Goal: Task Accomplishment & Management: Manage account settings

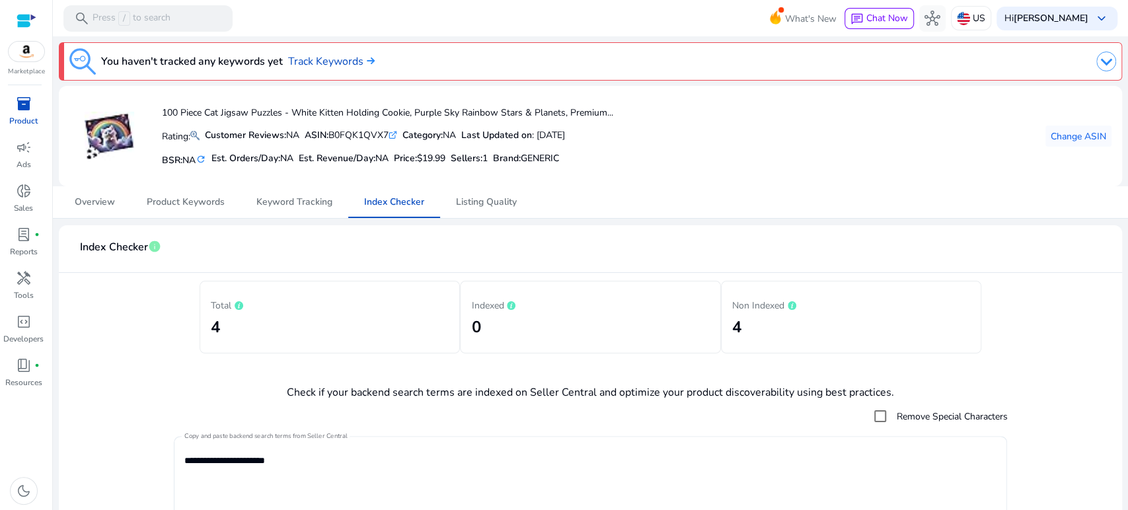
click at [20, 104] on span "inventory_2" at bounding box center [24, 104] width 16 height 16
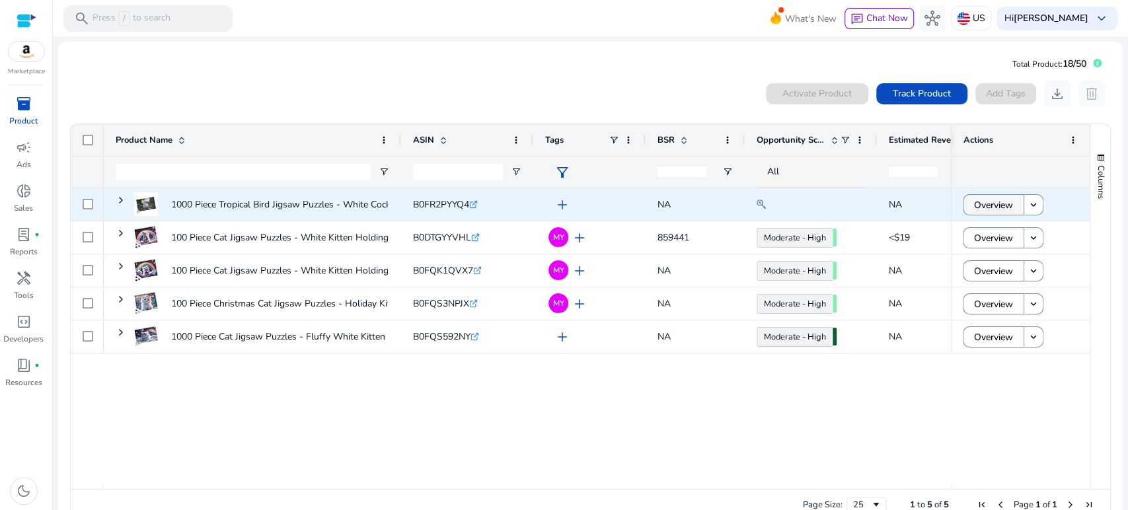
click at [976, 202] on span "Overview" at bounding box center [993, 205] width 39 height 27
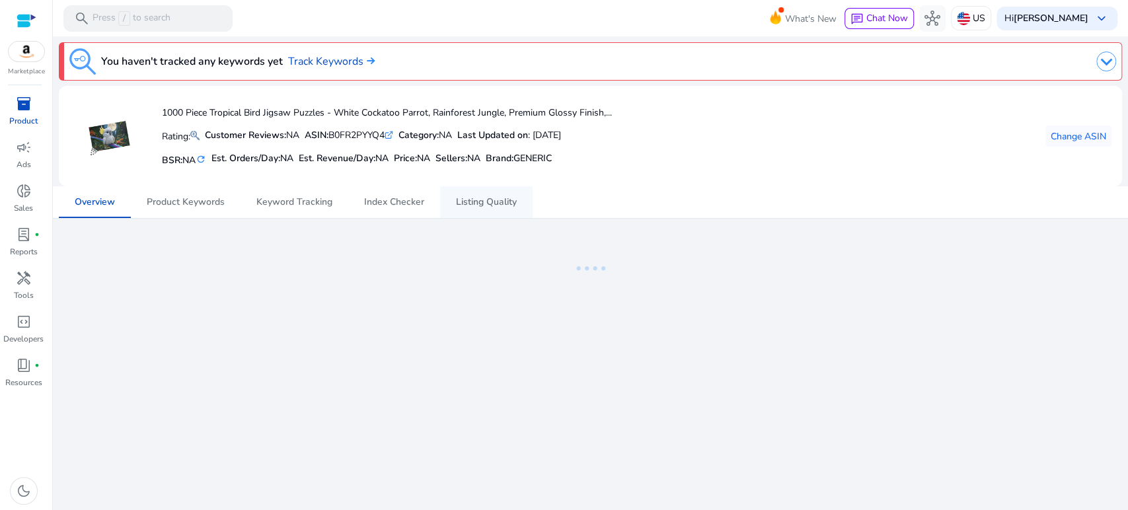
click at [474, 200] on span "Listing Quality" at bounding box center [486, 202] width 61 height 9
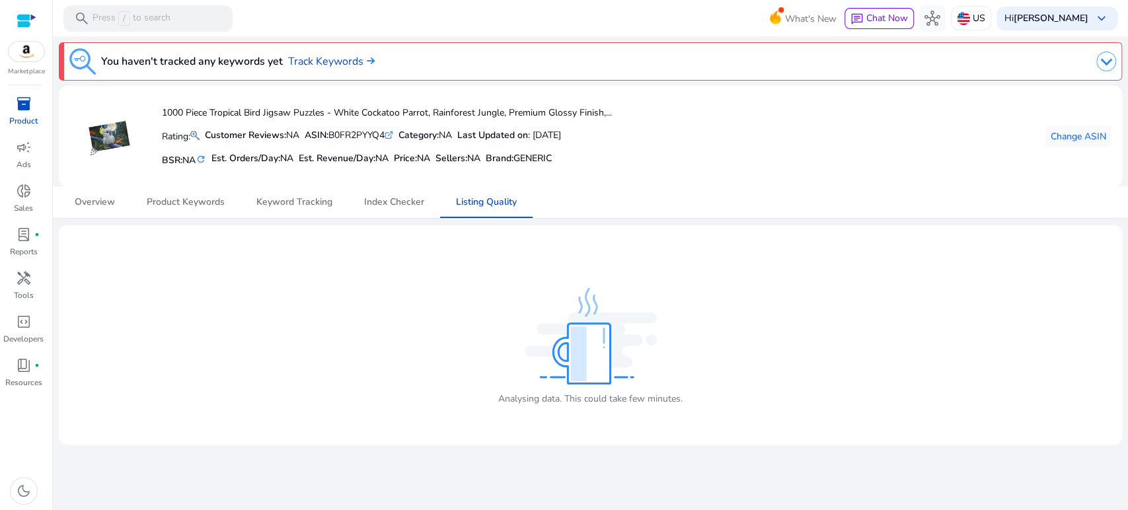
click at [28, 108] on span "inventory_2" at bounding box center [24, 104] width 16 height 16
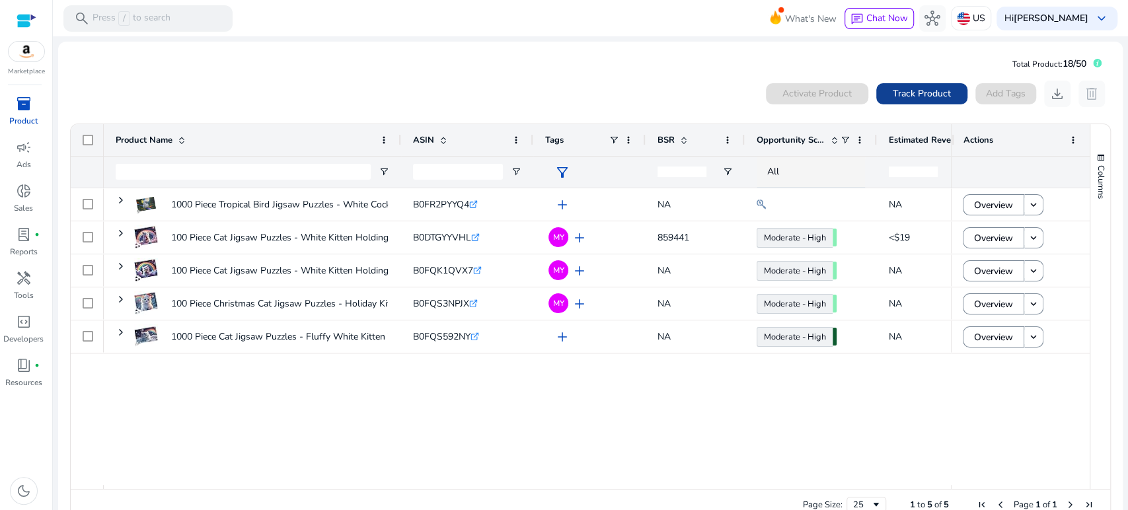
click at [905, 96] on span "Track Product" at bounding box center [922, 94] width 58 height 14
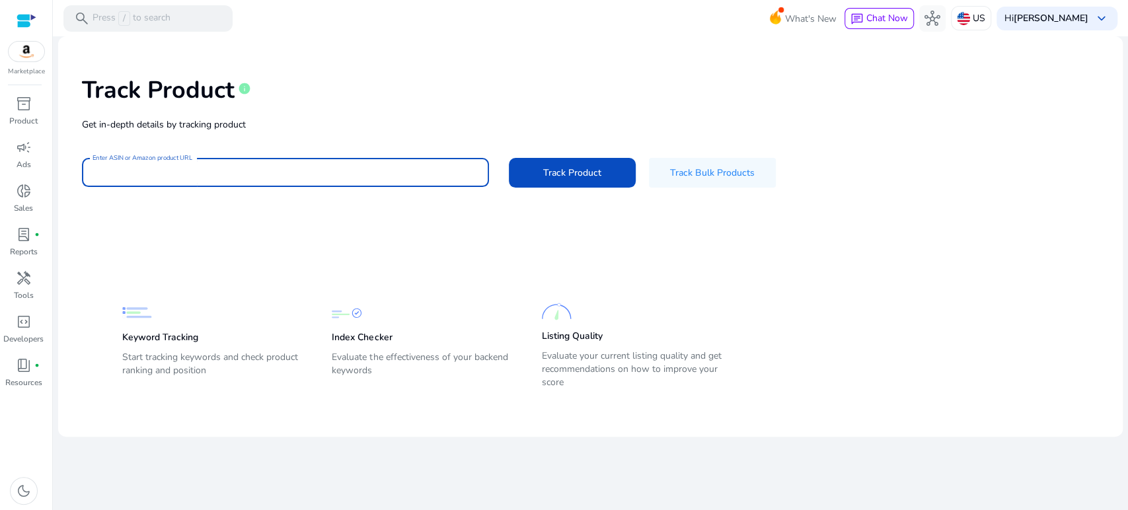
drag, startPoint x: 437, startPoint y: 172, endPoint x: 451, endPoint y: 174, distance: 14.7
click at [437, 172] on input "Enter ASIN or Amazon product URL" at bounding box center [286, 172] width 386 height 15
paste input "**********"
type input "**********"
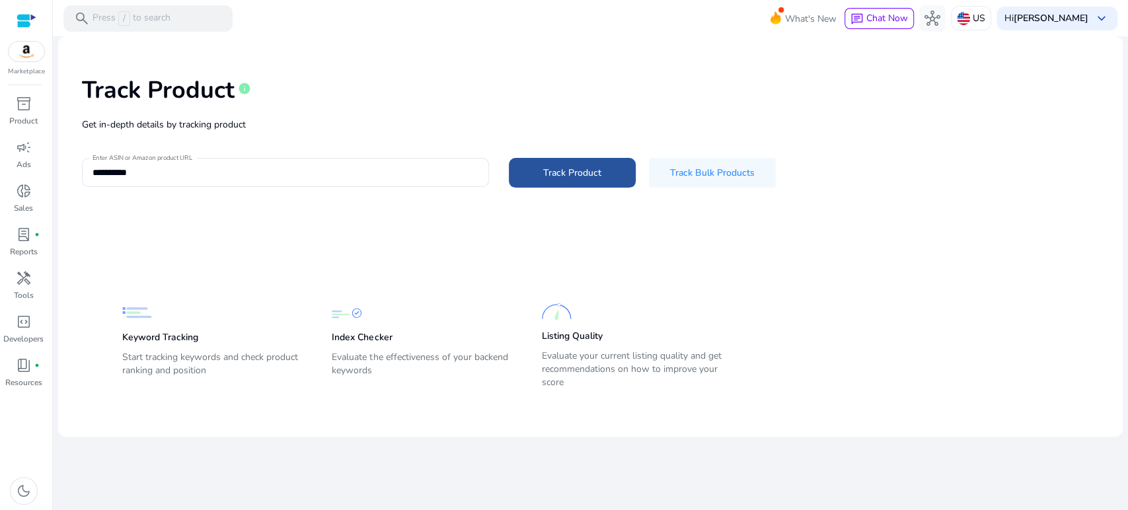
click at [548, 174] on span "Track Product" at bounding box center [572, 173] width 58 height 14
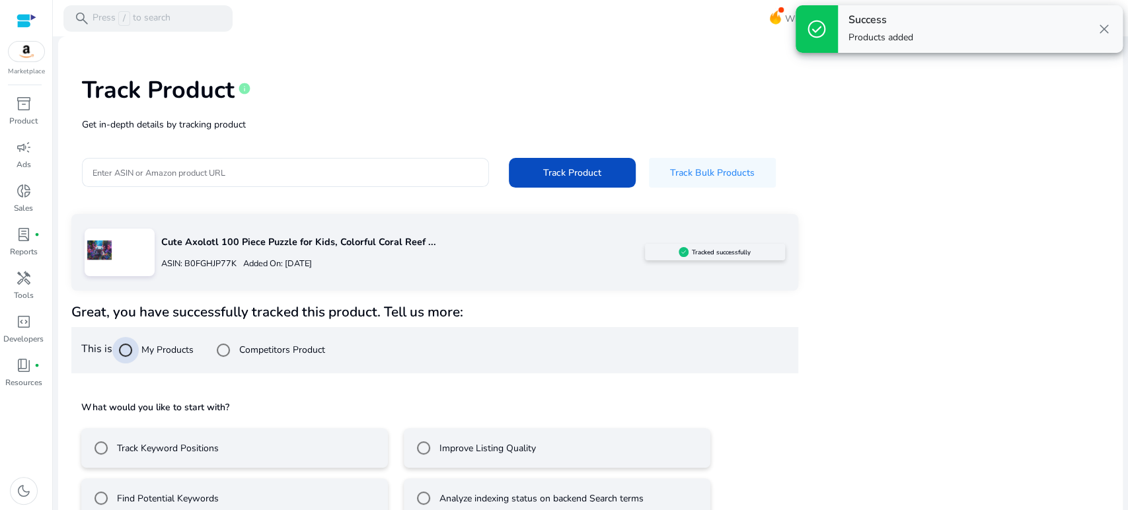
scroll to position [26, 0]
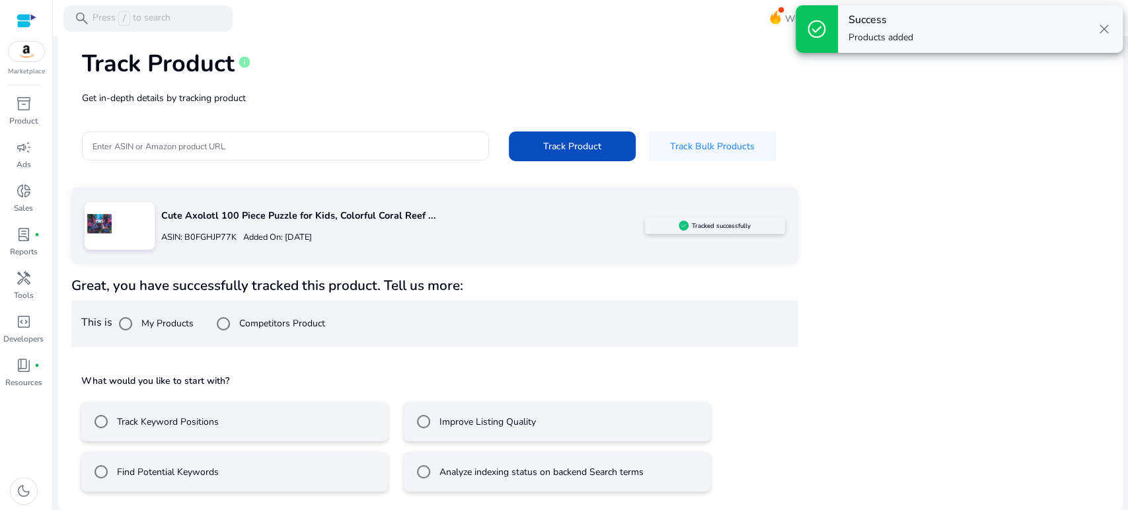
click at [440, 417] on label "Improve Listing Quality" at bounding box center [486, 422] width 99 height 14
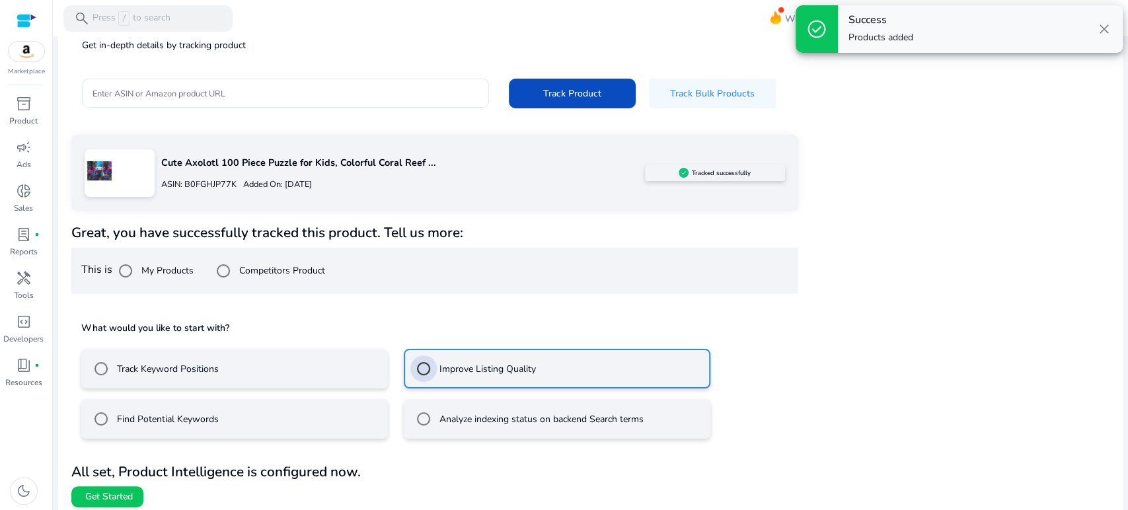
scroll to position [85, 0]
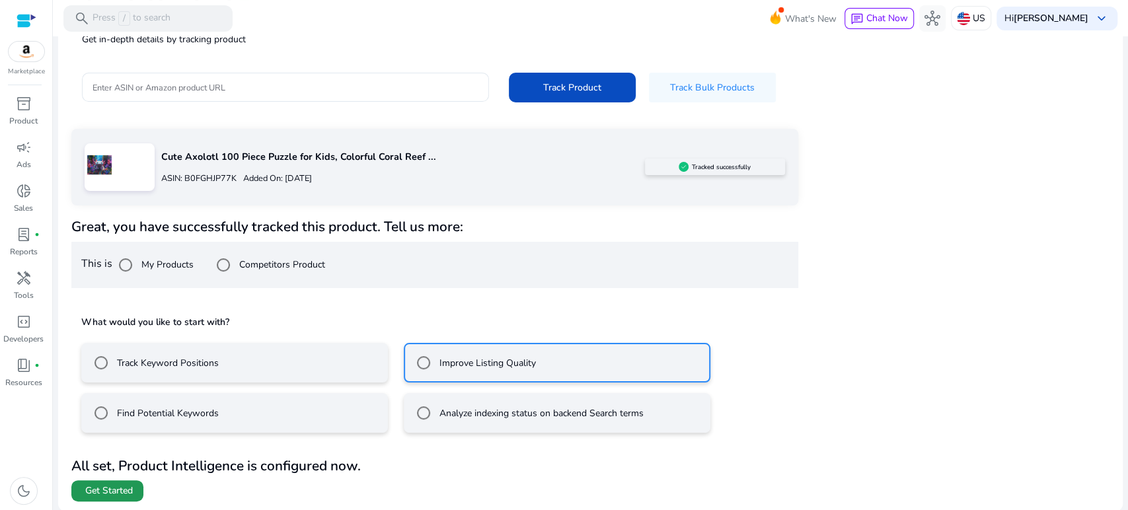
click at [127, 492] on span "Get Started" at bounding box center [109, 490] width 48 height 13
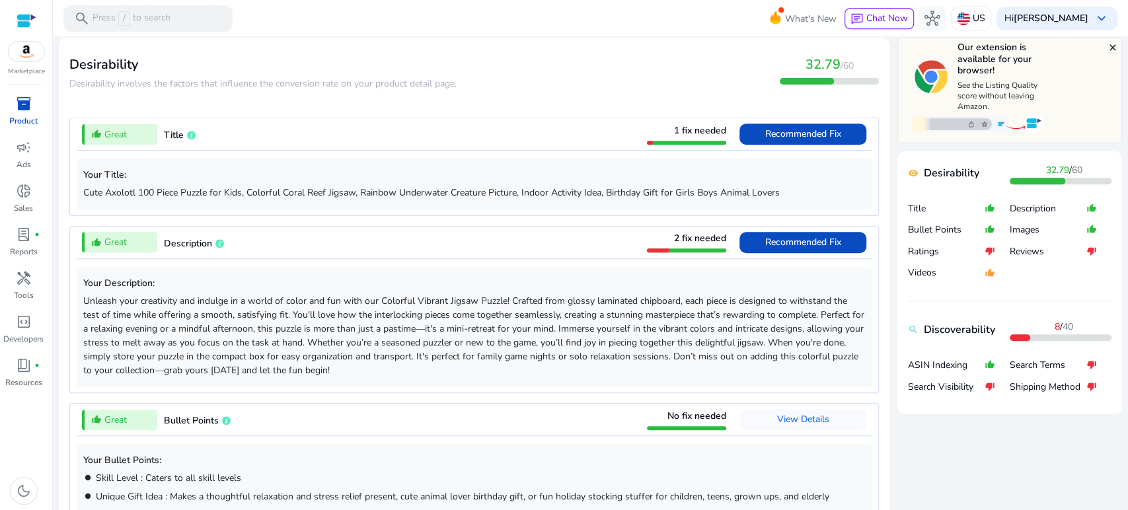
scroll to position [484, 0]
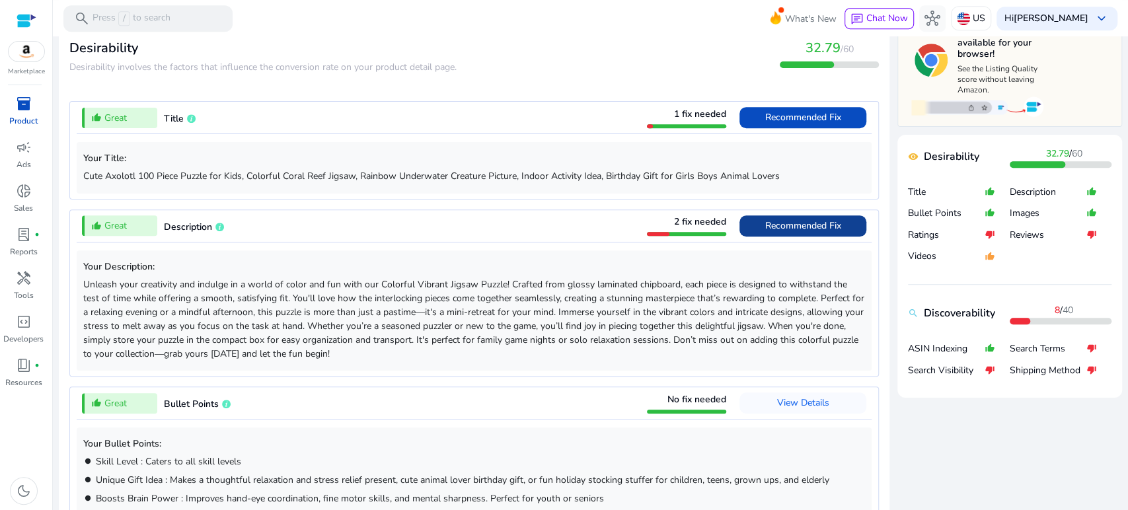
click at [788, 226] on span "Recommended Fix" at bounding box center [803, 225] width 76 height 13
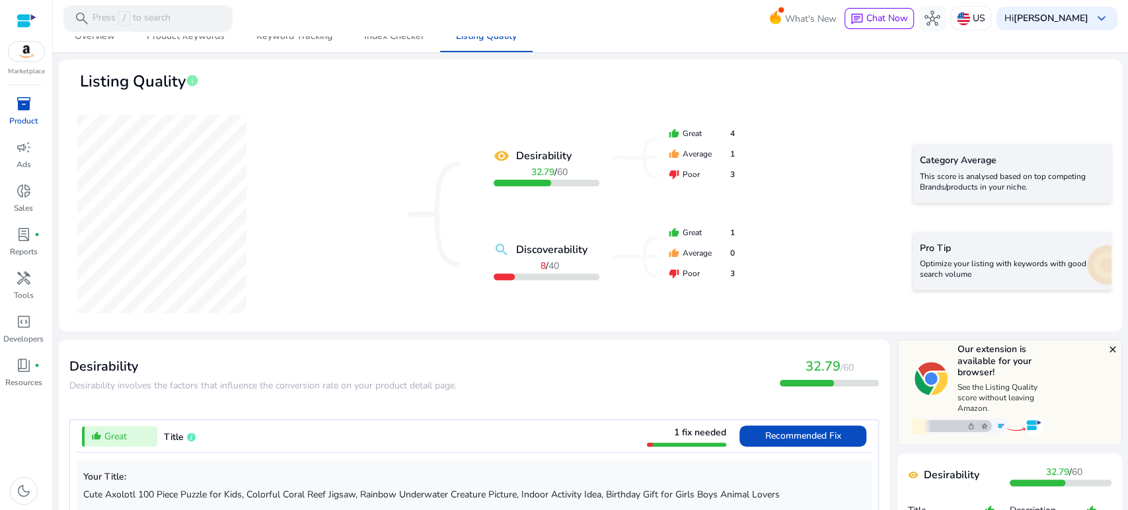
scroll to position [165, 0]
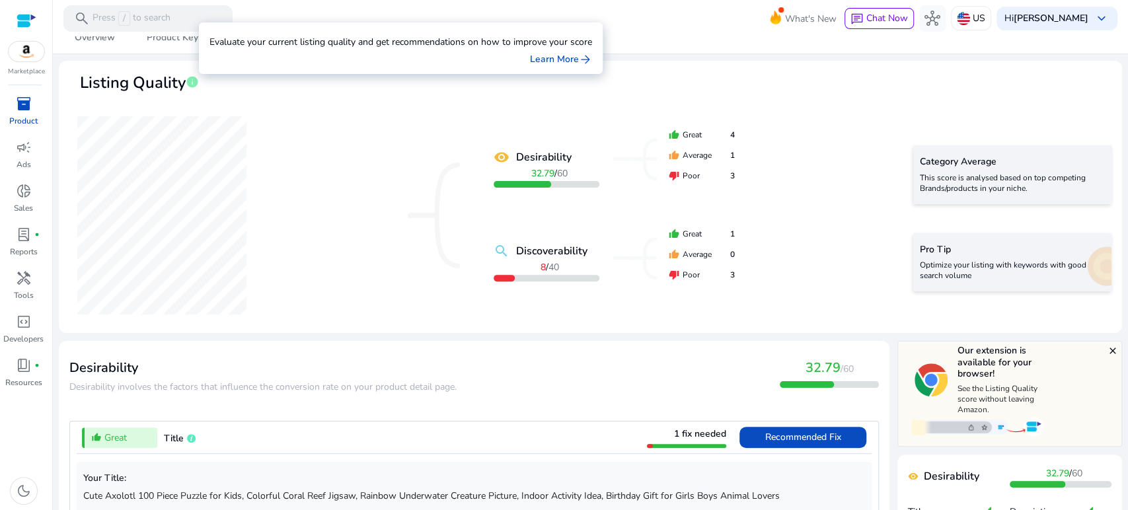
click at [190, 80] on span "info" at bounding box center [192, 81] width 13 height 13
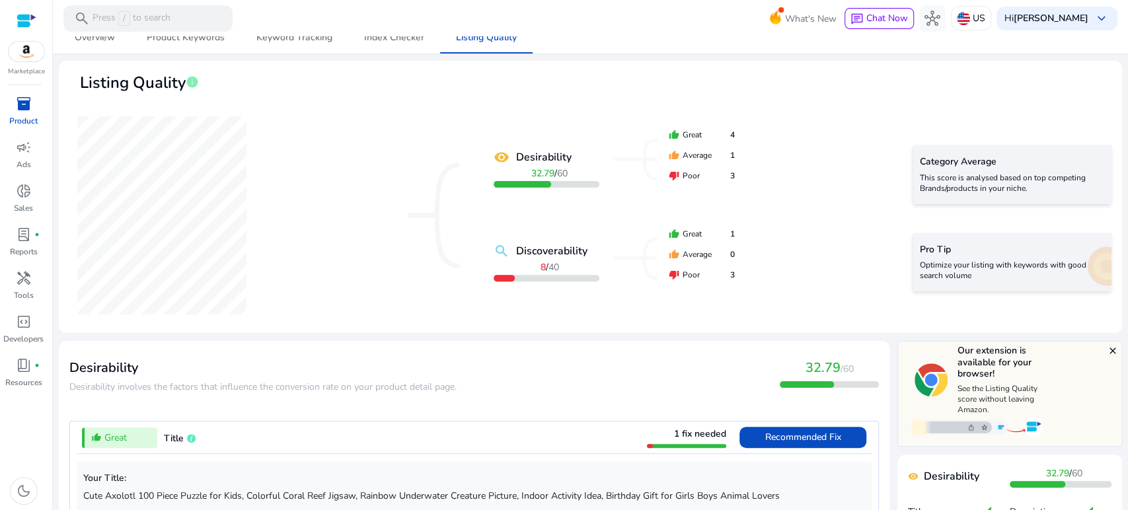
drag, startPoint x: 445, startPoint y: 318, endPoint x: 490, endPoint y: 338, distance: 49.4
click at [445, 318] on div "remove_red_eye Desirability 32.79 / 60 search Discoverability 8 / 40 thumb_up G…" at bounding box center [590, 215] width 1042 height 214
click at [973, 266] on p "Optimize your listing with keywords with good search volume" at bounding box center [1012, 270] width 185 height 21
click at [1086, 271] on div "Pro Tip Optimize your listing with keywords with good search volume" at bounding box center [1012, 262] width 198 height 58
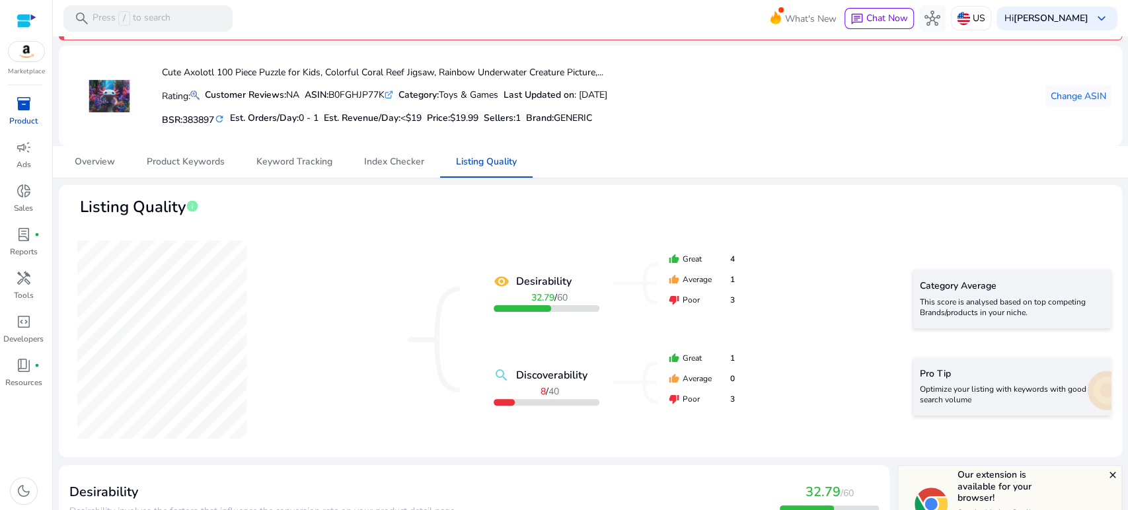
scroll to position [0, 0]
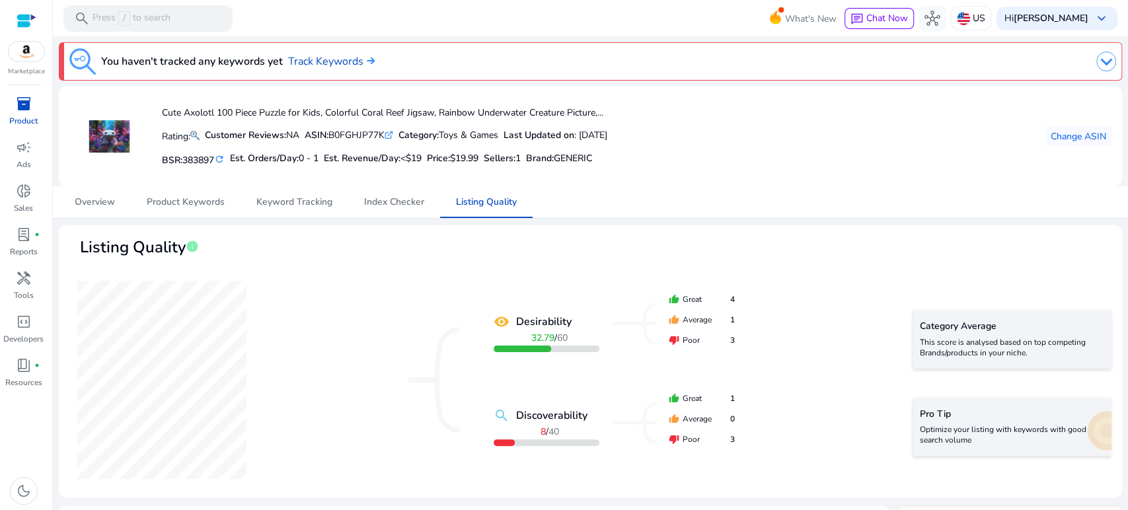
click at [24, 110] on span "inventory_2" at bounding box center [24, 104] width 16 height 16
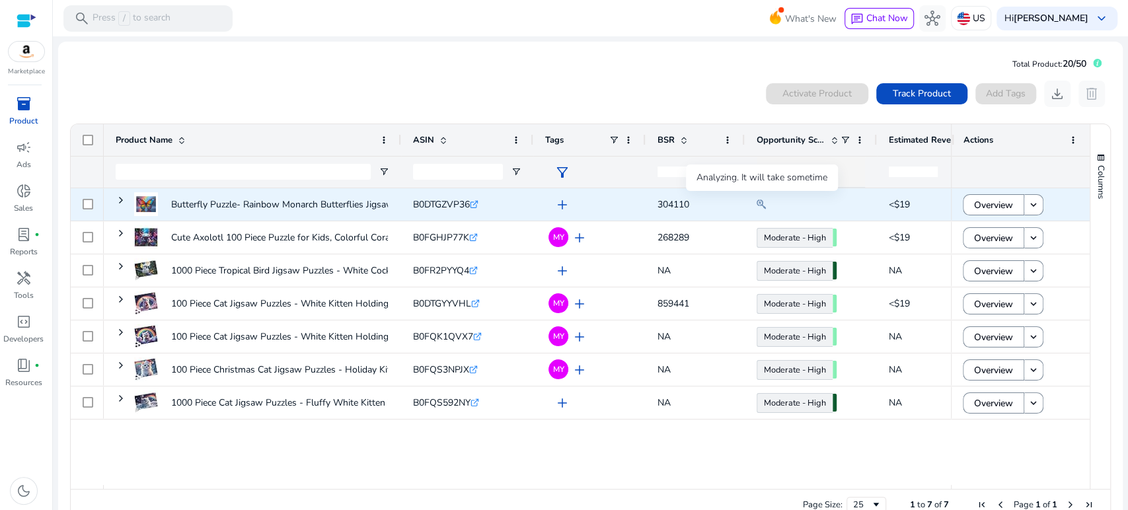
click at [761, 203] on mat-icon at bounding box center [761, 204] width 9 height 16
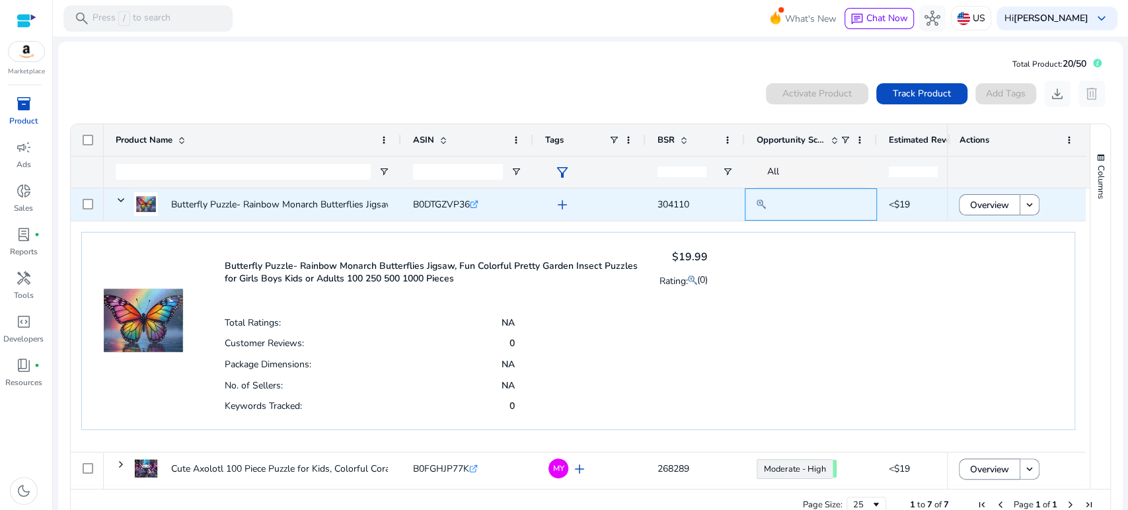
click at [761, 203] on mat-icon at bounding box center [761, 204] width 9 height 16
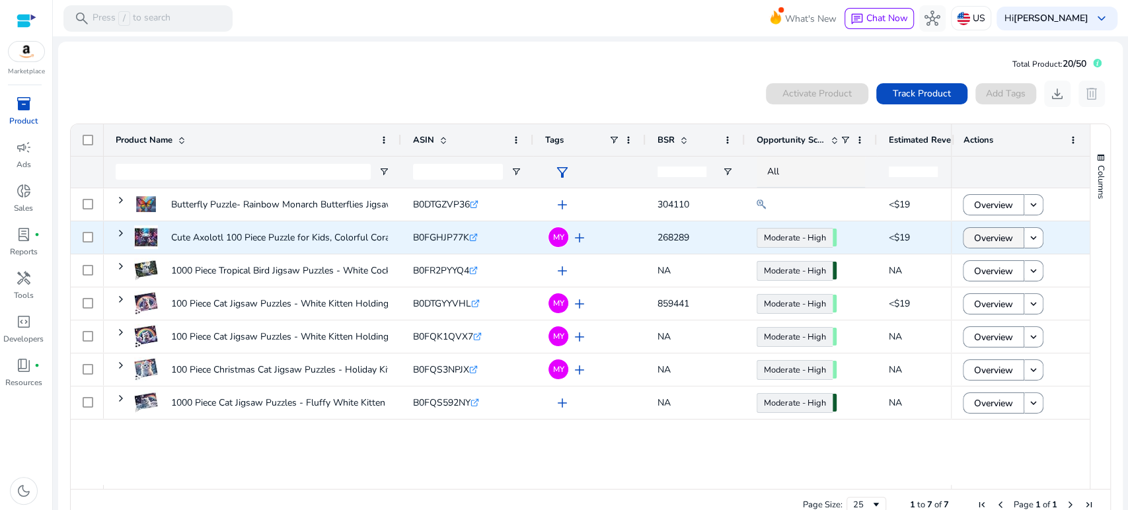
click at [975, 237] on span "Overview" at bounding box center [993, 238] width 39 height 27
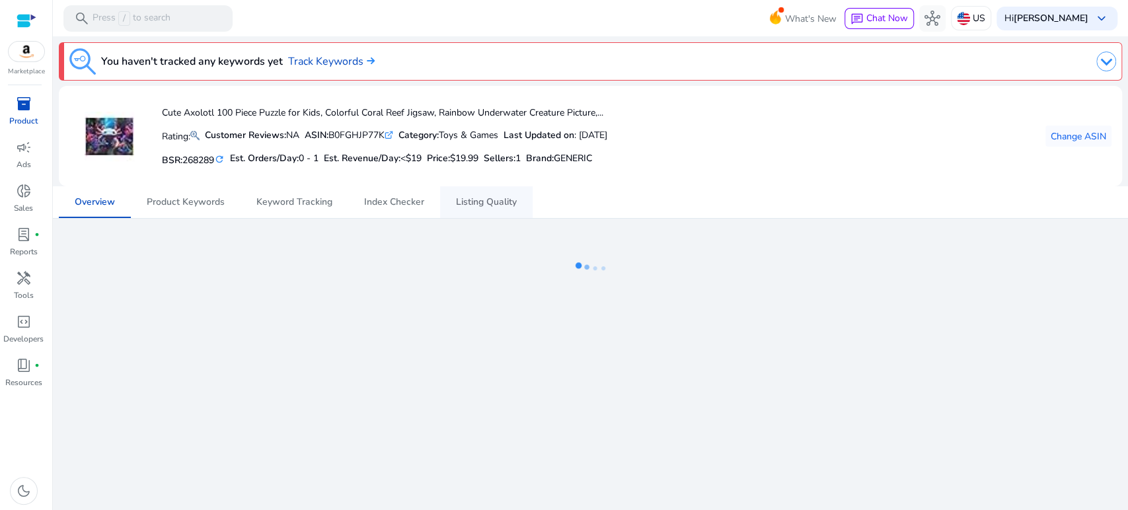
click at [476, 200] on span "Listing Quality" at bounding box center [486, 202] width 61 height 9
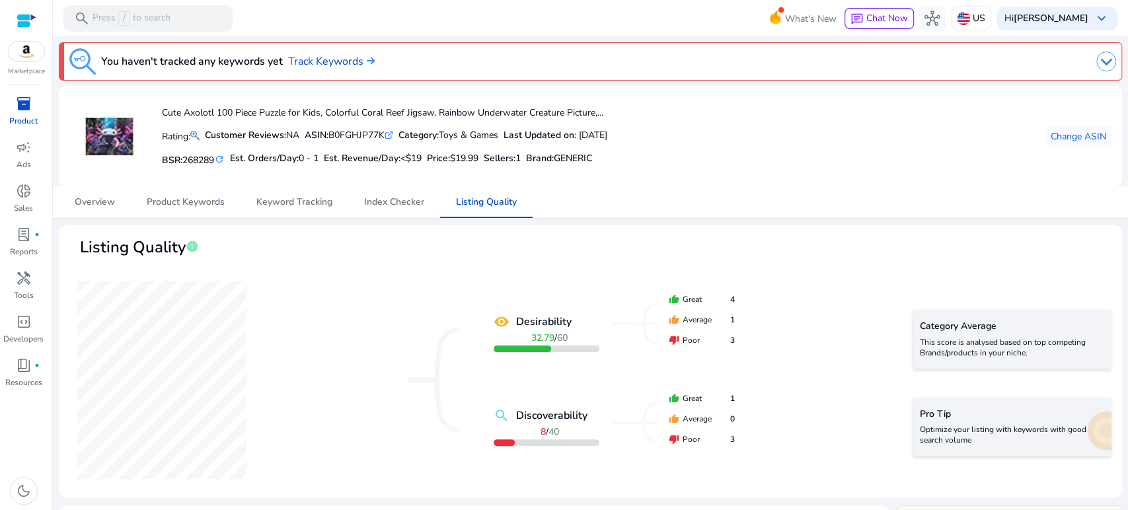
click at [21, 118] on p "Product" at bounding box center [23, 121] width 28 height 12
